Goal: Navigation & Orientation: Find specific page/section

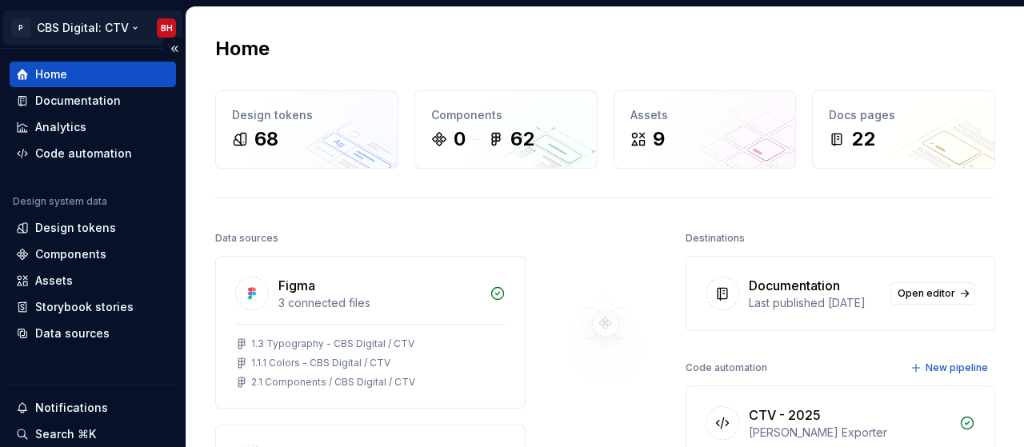
click at [129, 27] on html "P CBS Digital: CTV BH Home Documentation Analytics Code automation Design syste…" at bounding box center [512, 223] width 1024 height 447
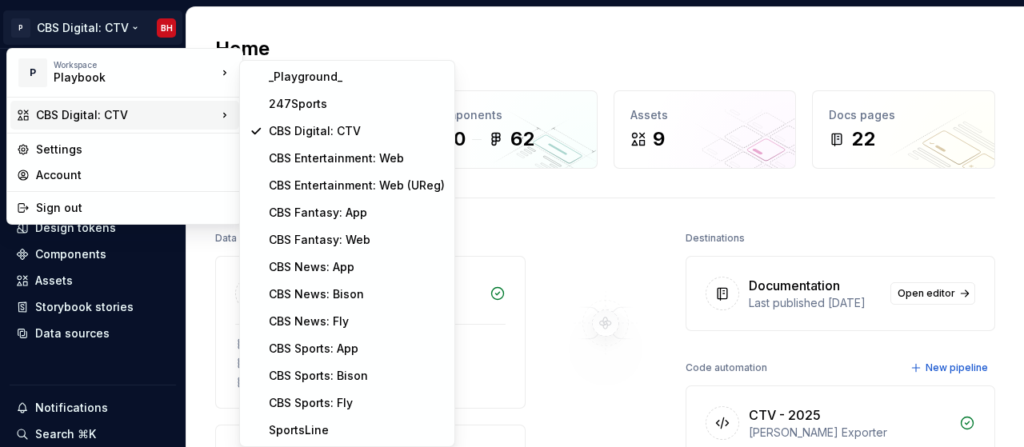
click at [435, 41] on html "P CBS Digital: CTV BH Home Documentation Analytics Code automation Design syste…" at bounding box center [512, 223] width 1024 height 447
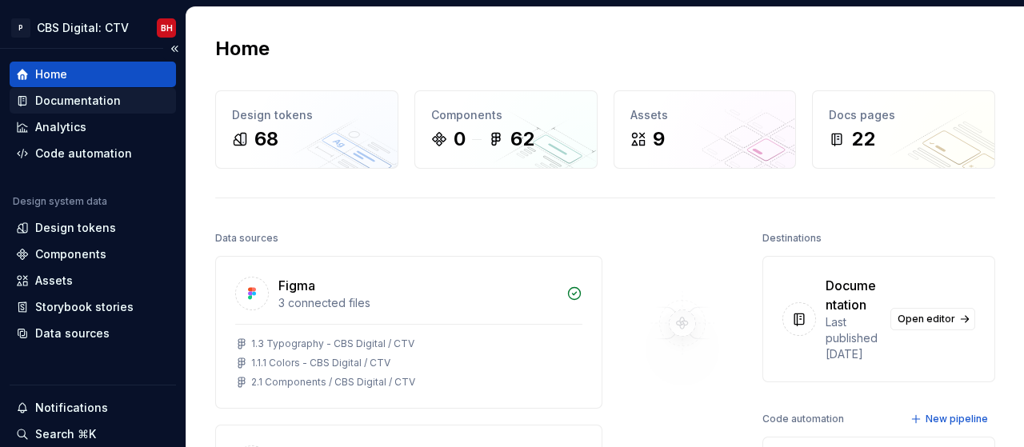
click at [100, 103] on div "Documentation" at bounding box center [78, 101] width 86 height 16
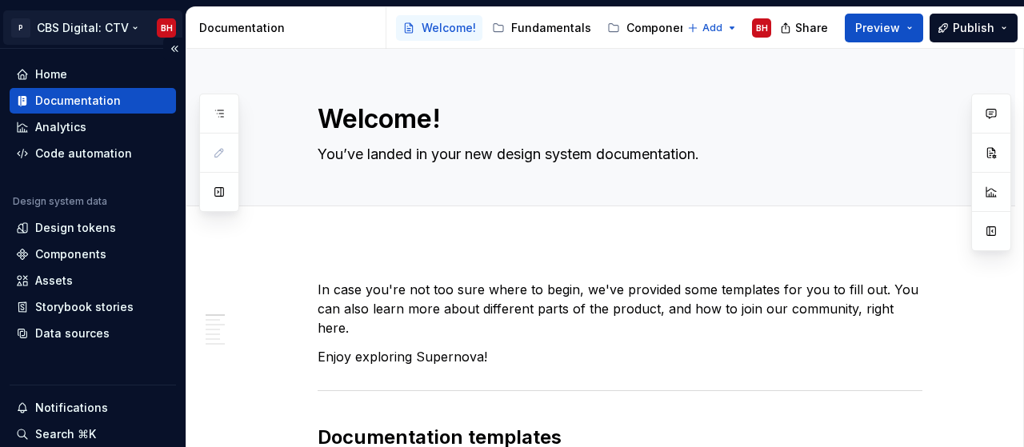
click at [111, 33] on html "P CBS Digital: CTV BH Home Documentation Analytics Code automation Design syste…" at bounding box center [512, 223] width 1024 height 447
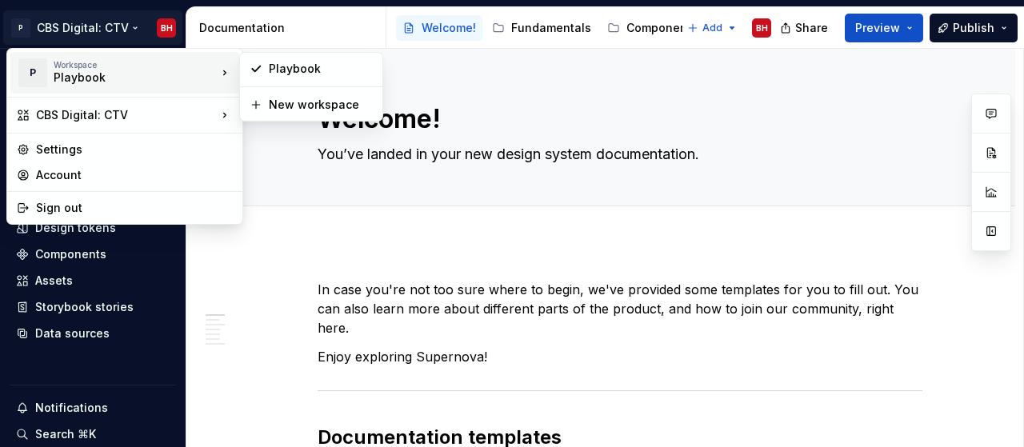
click at [102, 74] on div "Playbook" at bounding box center [122, 78] width 136 height 16
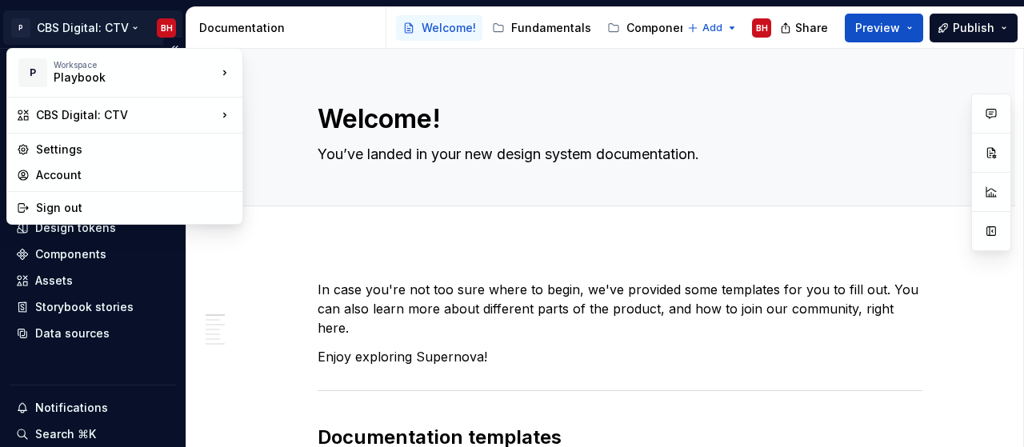
click at [80, 21] on html "P CBS Digital: CTV BH Home Documentation Analytics Code automation Design syste…" at bounding box center [512, 223] width 1024 height 447
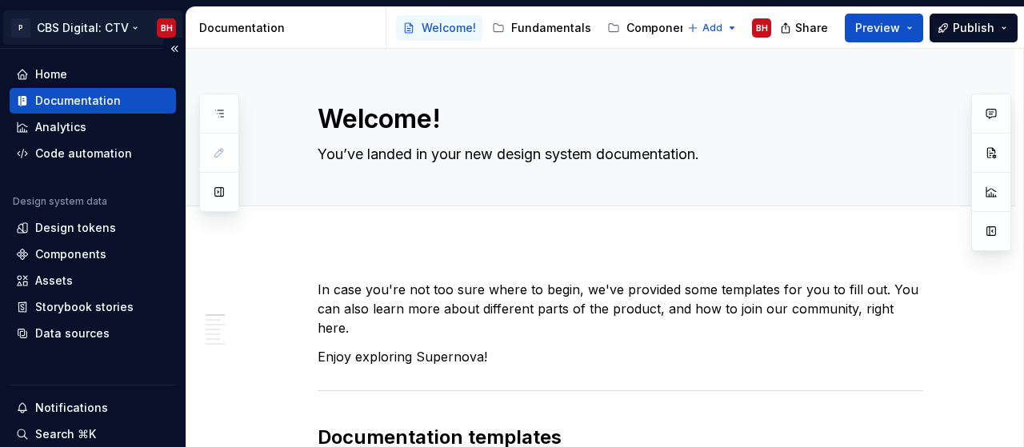
click at [80, 21] on html "P CBS Digital: CTV BH Home Documentation Analytics Code automation Design syste…" at bounding box center [512, 223] width 1024 height 447
click at [88, 9] on html "P CBS Digital: CTV BH Home Documentation Analytics Code automation Design syste…" at bounding box center [512, 223] width 1024 height 447
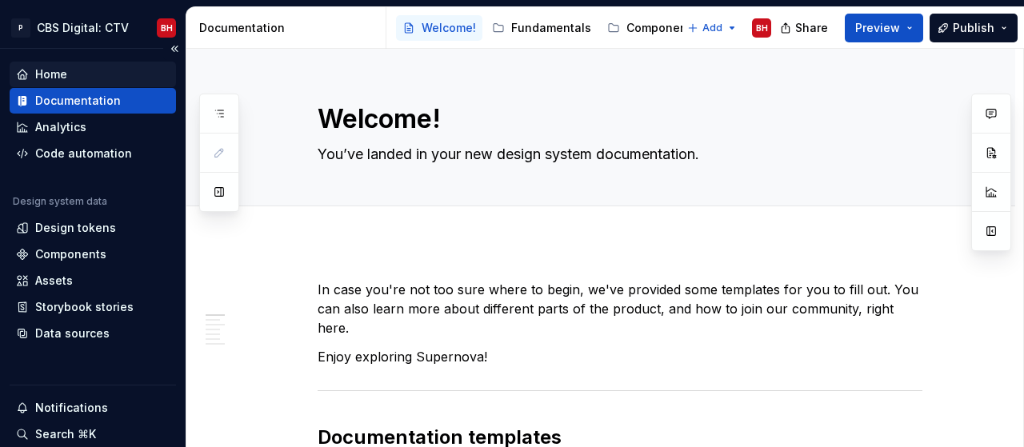
click at [85, 67] on div "Home" at bounding box center [93, 74] width 154 height 16
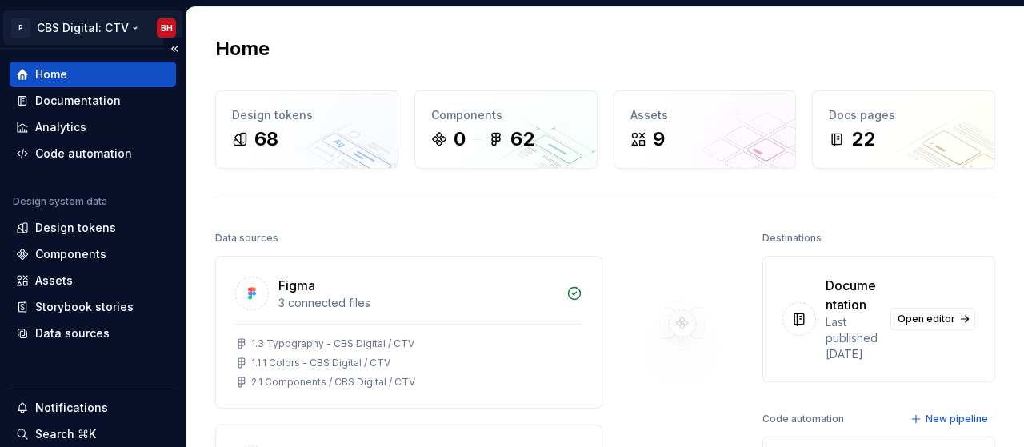
click at [113, 27] on html "P CBS Digital: CTV BH Home Documentation Analytics Code automation Design syste…" at bounding box center [512, 223] width 1024 height 447
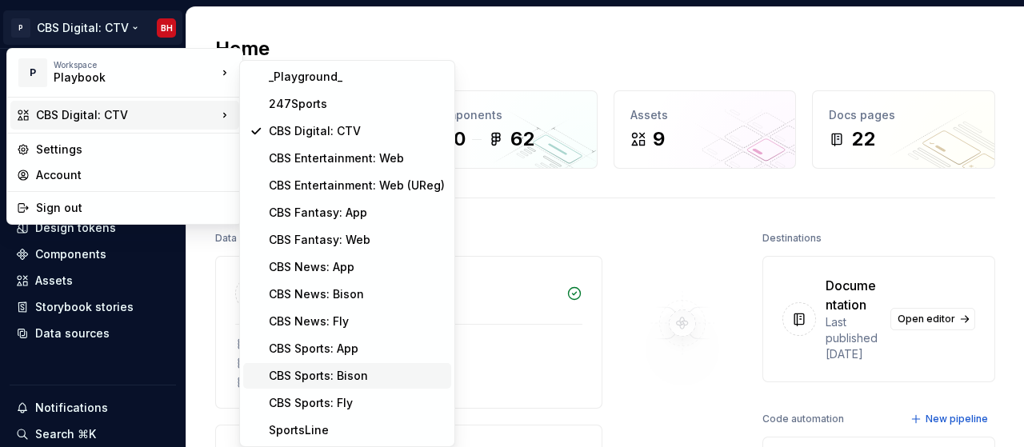
click at [356, 373] on div "CBS Sports: Bison" at bounding box center [357, 376] width 176 height 16
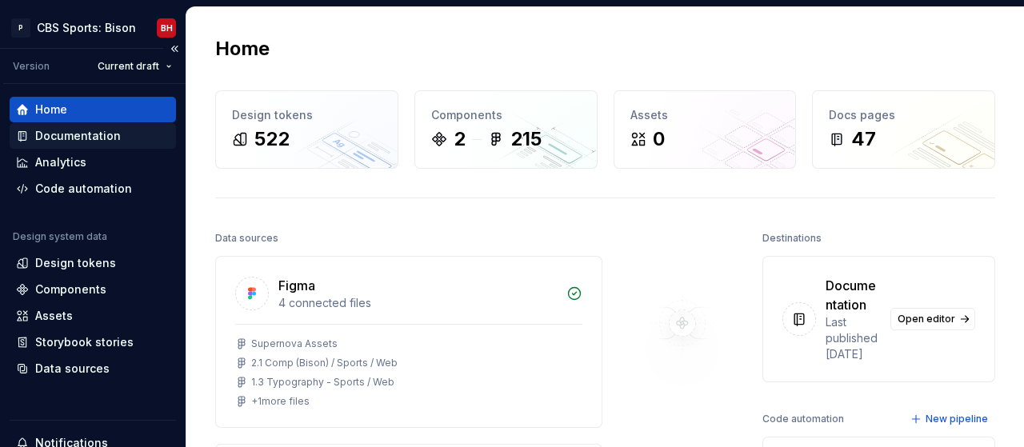
click at [110, 131] on div "Documentation" at bounding box center [78, 136] width 86 height 16
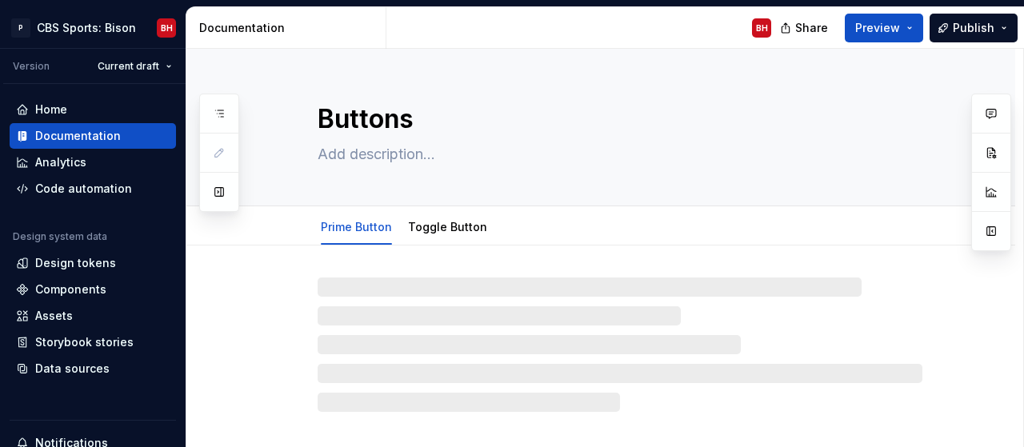
type textarea "*"
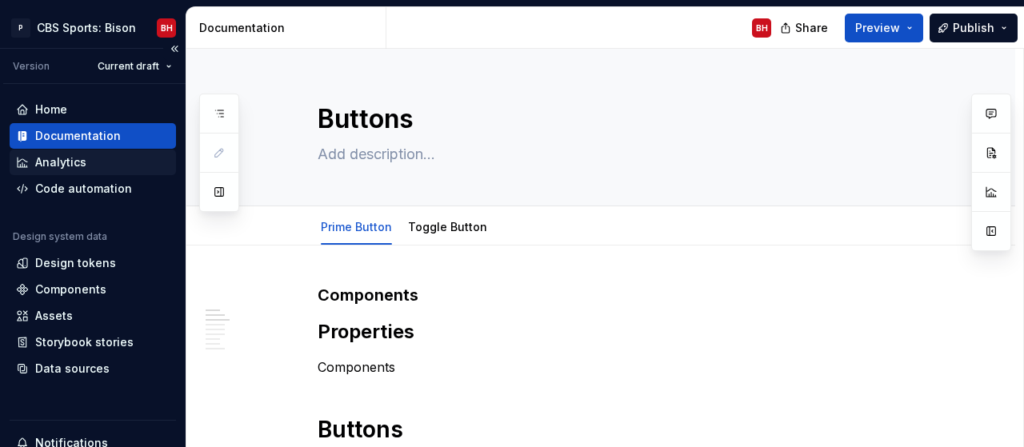
click at [70, 167] on div "Analytics" at bounding box center [60, 162] width 51 height 16
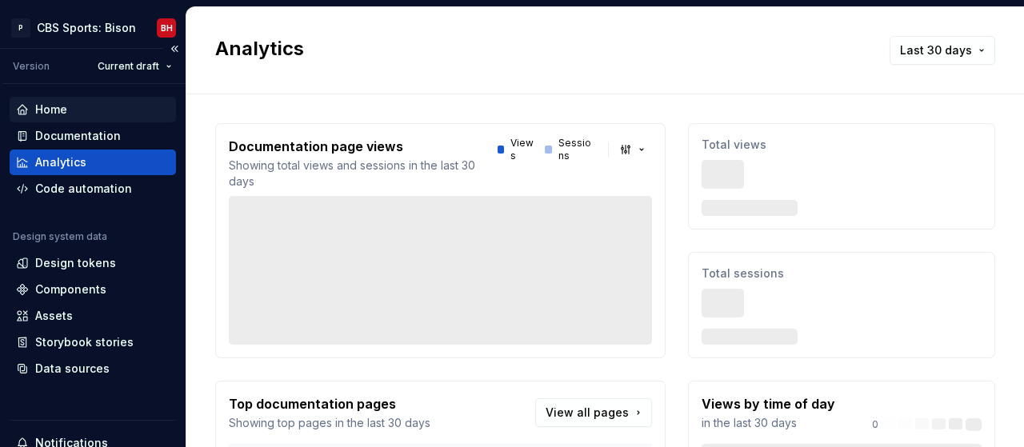
click at [39, 114] on div "Home" at bounding box center [51, 110] width 32 height 16
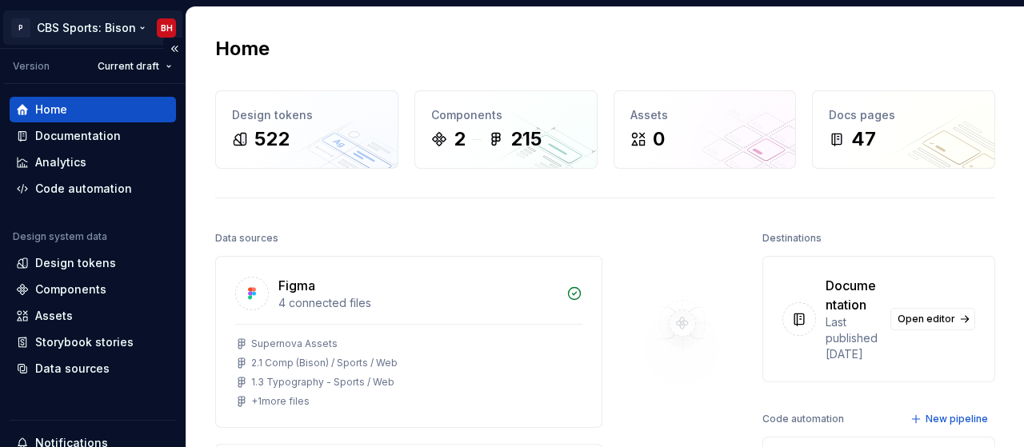
click at [96, 36] on html "P CBS Sports: Bison BH Version Current draft Home Documentation Analytics Code …" at bounding box center [512, 223] width 1024 height 447
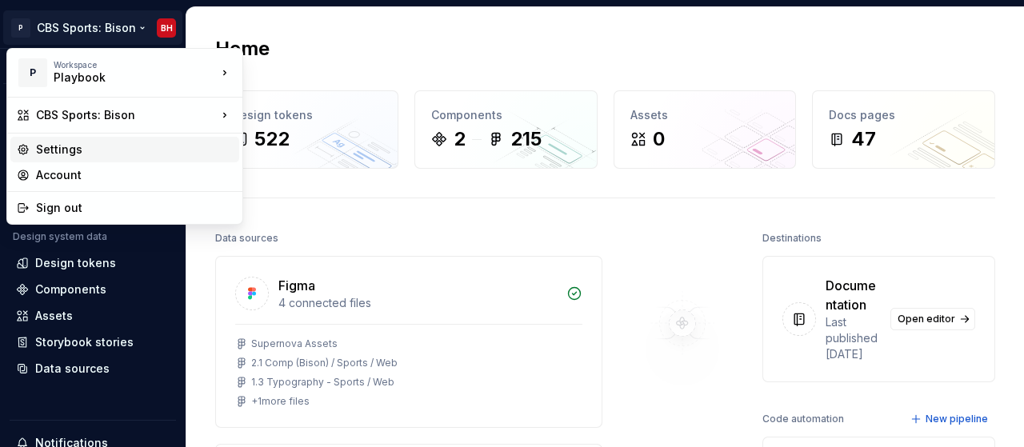
click at [79, 148] on div "Settings" at bounding box center [134, 150] width 197 height 16
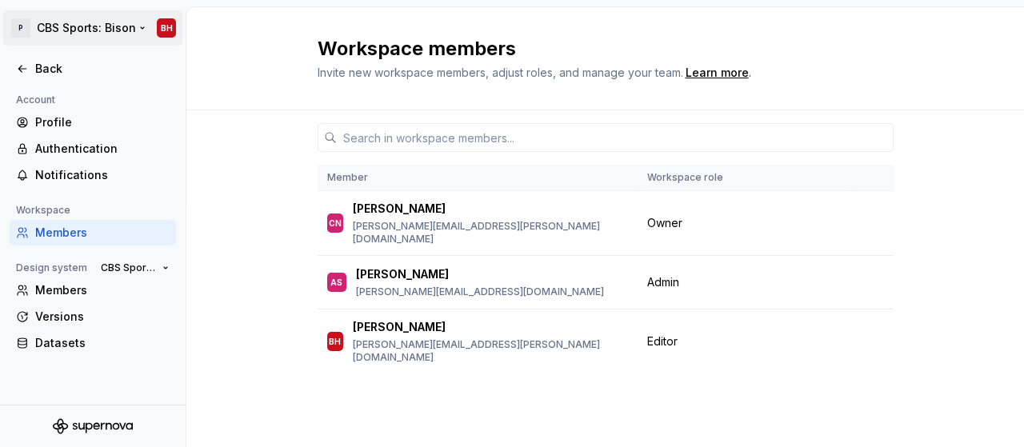
click at [138, 26] on html "P CBS Sports: Bison BH Back Account Profile Authentication Notifications Worksp…" at bounding box center [512, 223] width 1024 height 447
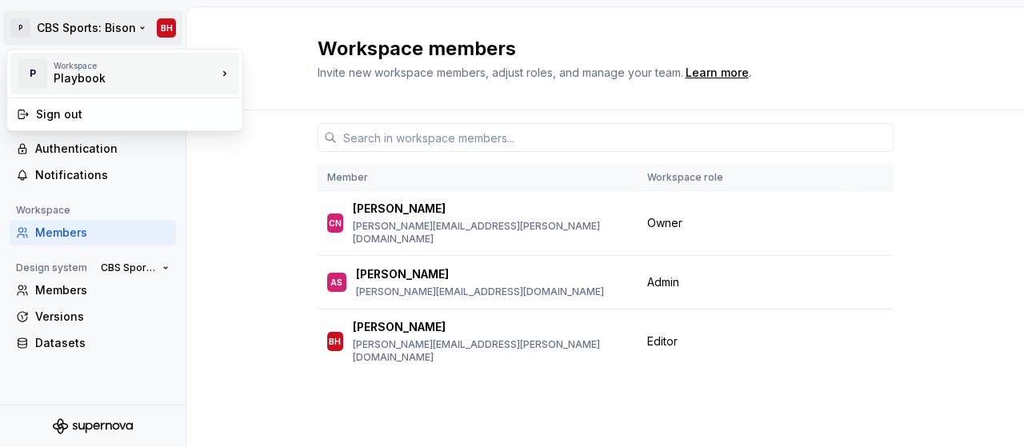
click at [92, 80] on div "Playbook" at bounding box center [122, 78] width 136 height 16
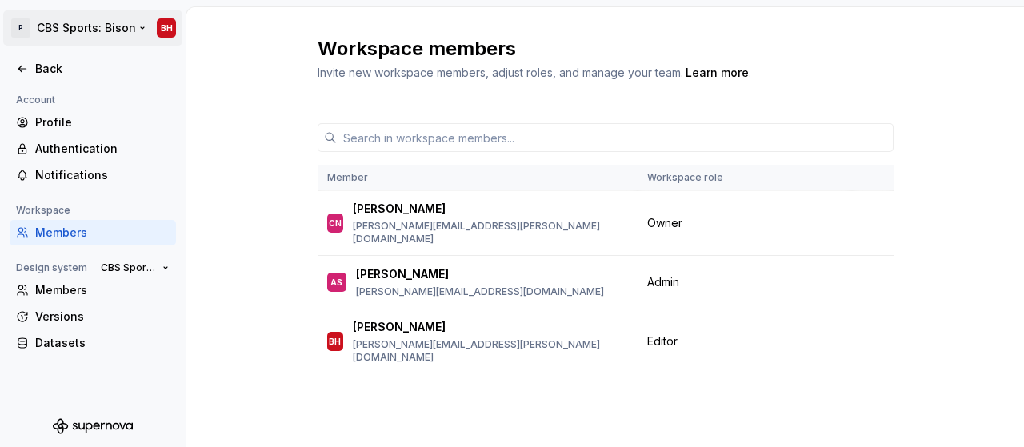
click at [110, 40] on html "P CBS Sports: Bison BH Back Account Profile Authentication Notifications Worksp…" at bounding box center [512, 223] width 1024 height 447
click at [100, 23] on html "P CBS Sports: Bison BH Back Account Profile Authentication Notifications Worksp…" at bounding box center [512, 223] width 1024 height 447
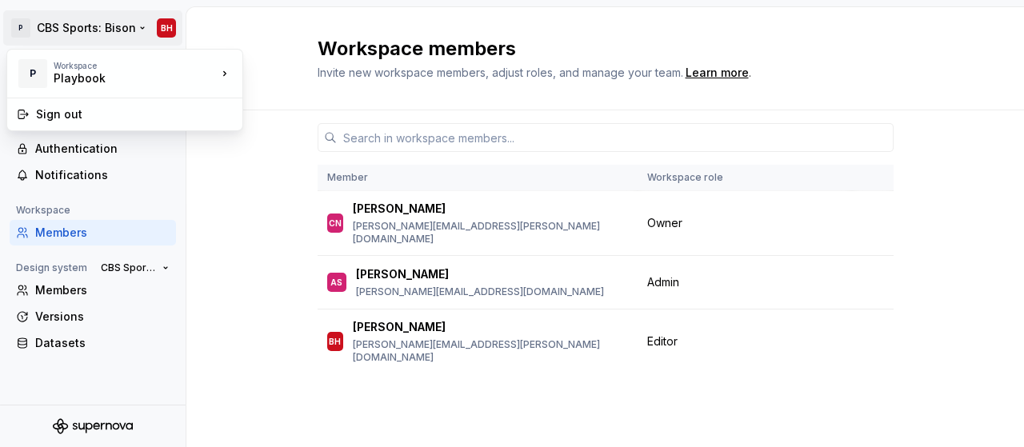
click at [89, 26] on html "P CBS Sports: Bison BH Back Account Profile Authentication Notifications Worksp…" at bounding box center [512, 223] width 1024 height 447
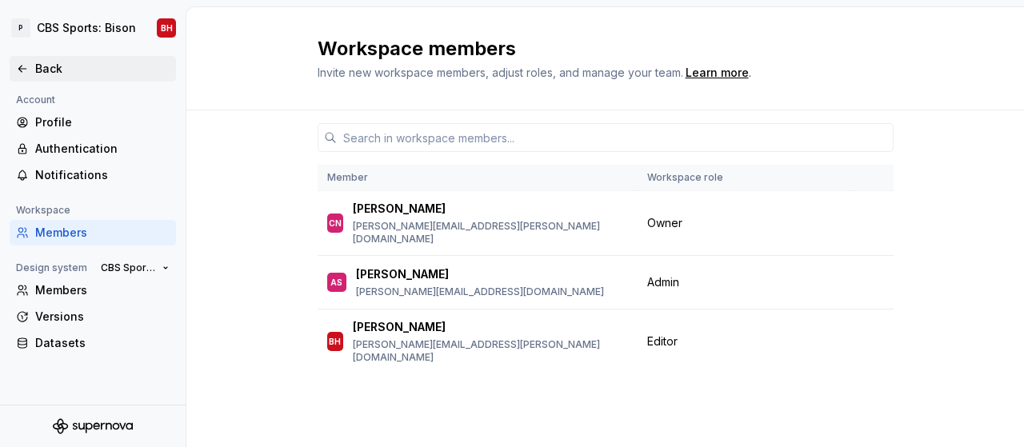
click at [46, 61] on div "Back" at bounding box center [102, 69] width 134 height 16
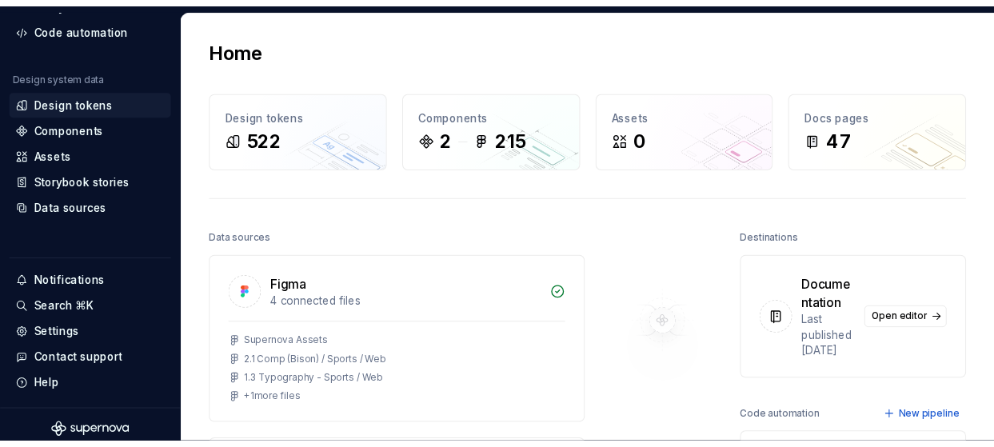
scroll to position [170, 0]
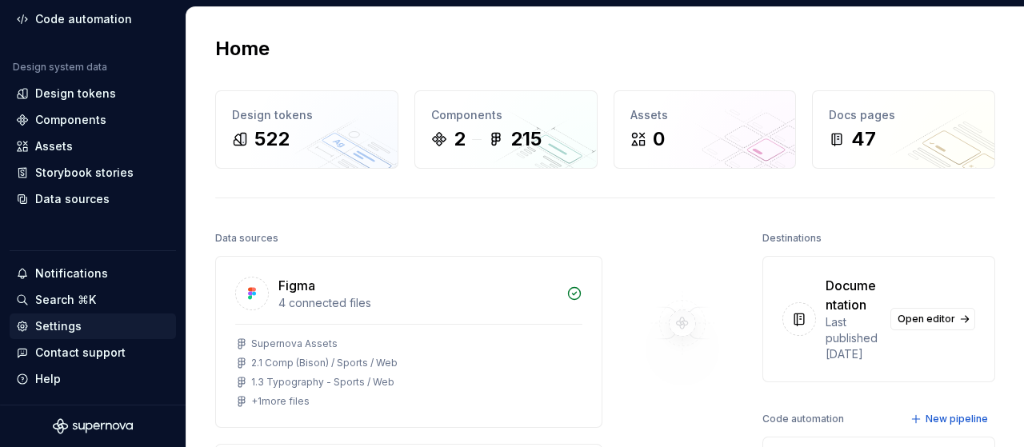
click at [73, 327] on div "Settings" at bounding box center [58, 326] width 46 height 16
